Goal: Task Accomplishment & Management: Manage account settings

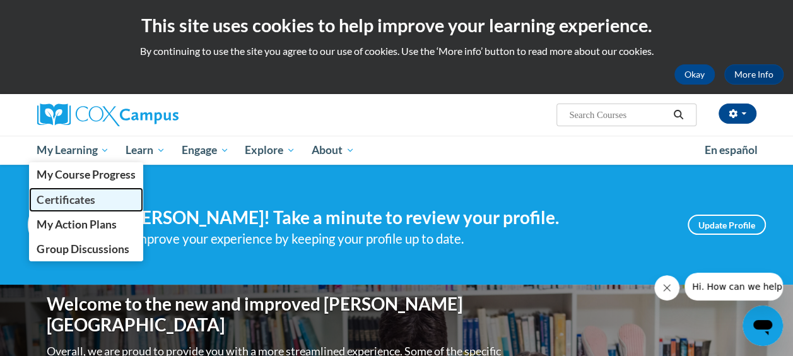
click at [83, 201] on span "Certificates" at bounding box center [66, 199] width 58 height 13
